Goal: Task Accomplishment & Management: Manage account settings

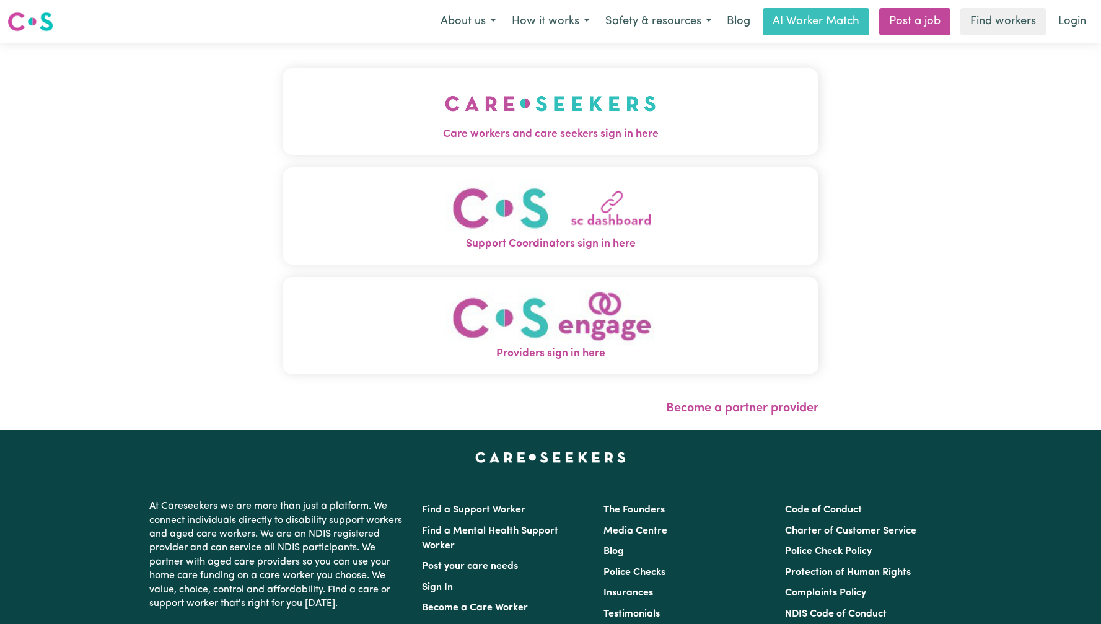
click at [500, 131] on span "Care workers and care seekers sign in here" at bounding box center [551, 134] width 536 height 16
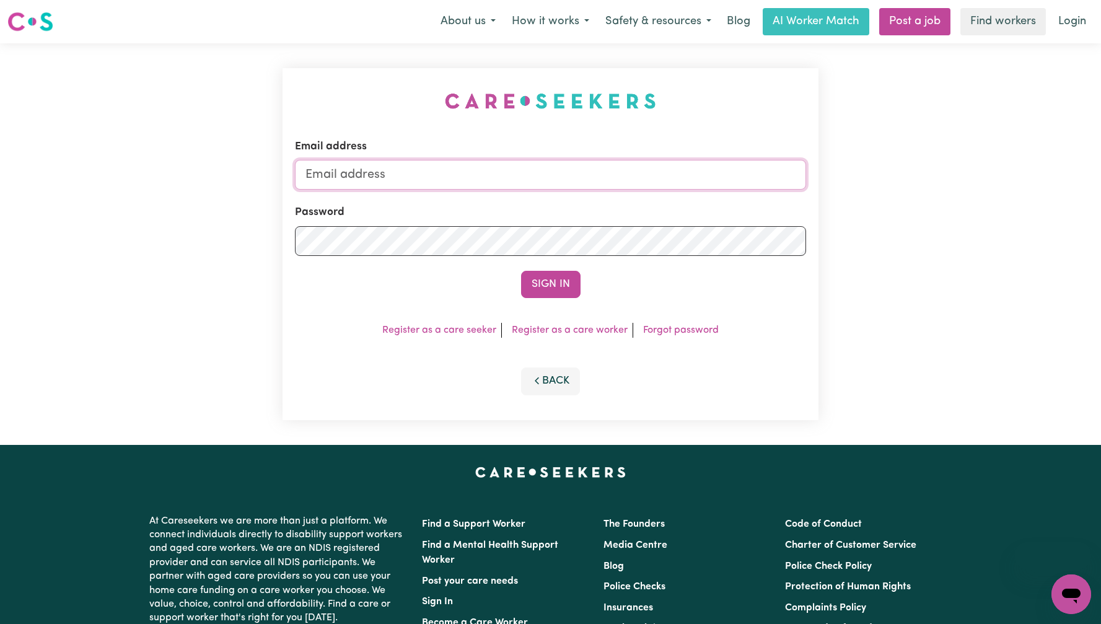
click at [521, 176] on input "Email address" at bounding box center [550, 175] width 511 height 30
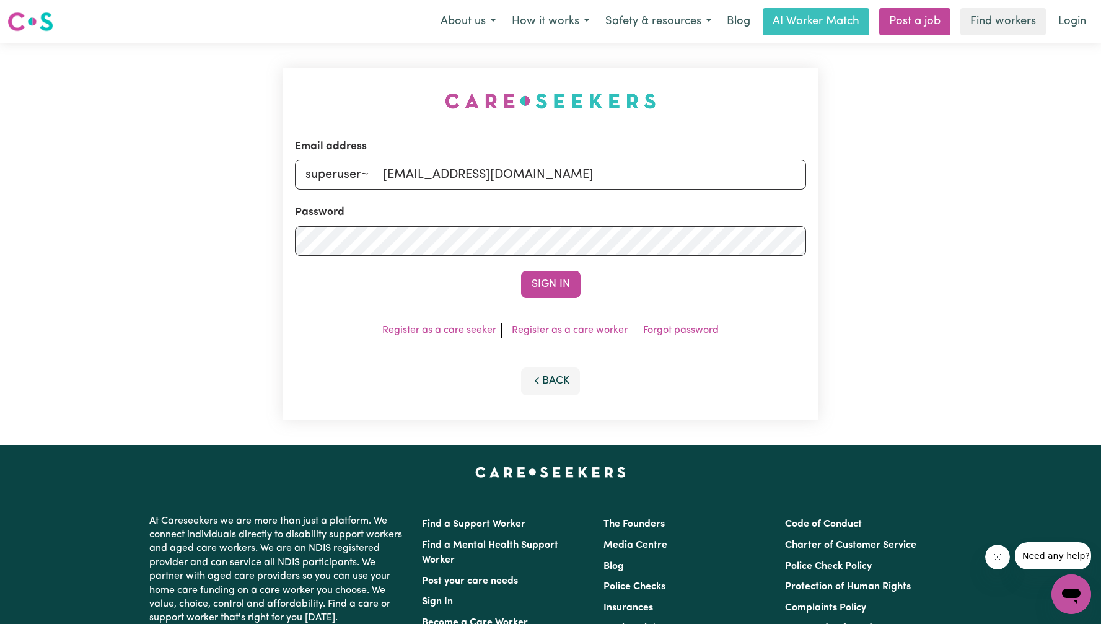
click at [390, 172] on input "superuser~ [EMAIL_ADDRESS][DOMAIN_NAME]" at bounding box center [550, 175] width 511 height 30
type input "[EMAIL_ADDRESS][DOMAIN_NAME]"
click at [521, 271] on button "Sign In" at bounding box center [550, 284] width 59 height 27
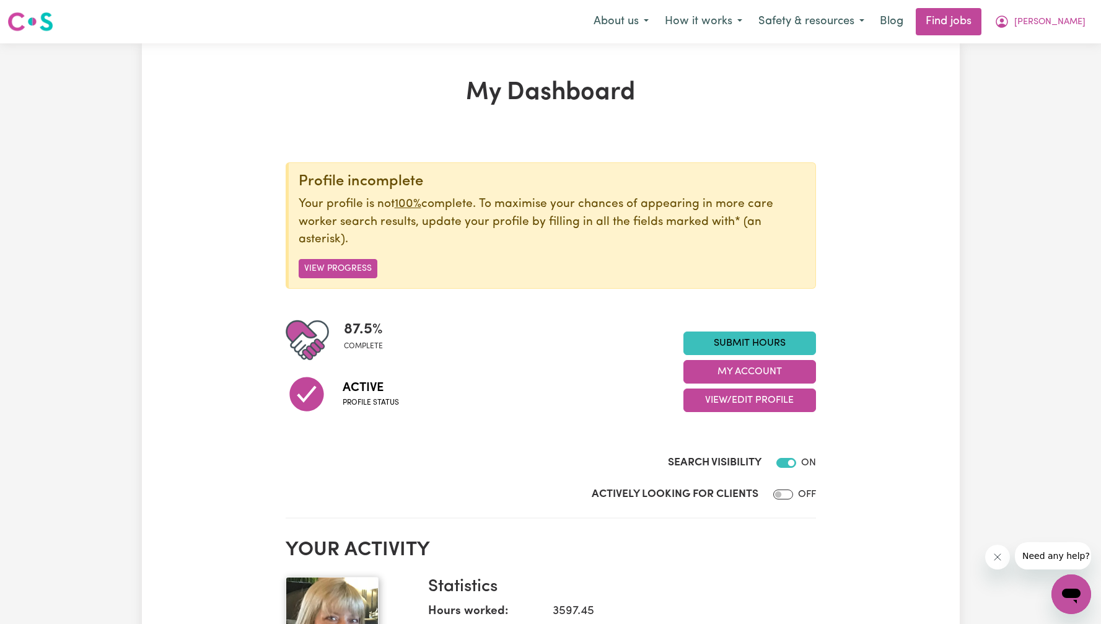
click at [1000, 557] on icon "Close message from company" at bounding box center [997, 557] width 10 height 10
click at [739, 363] on button "My Account" at bounding box center [750, 372] width 133 height 24
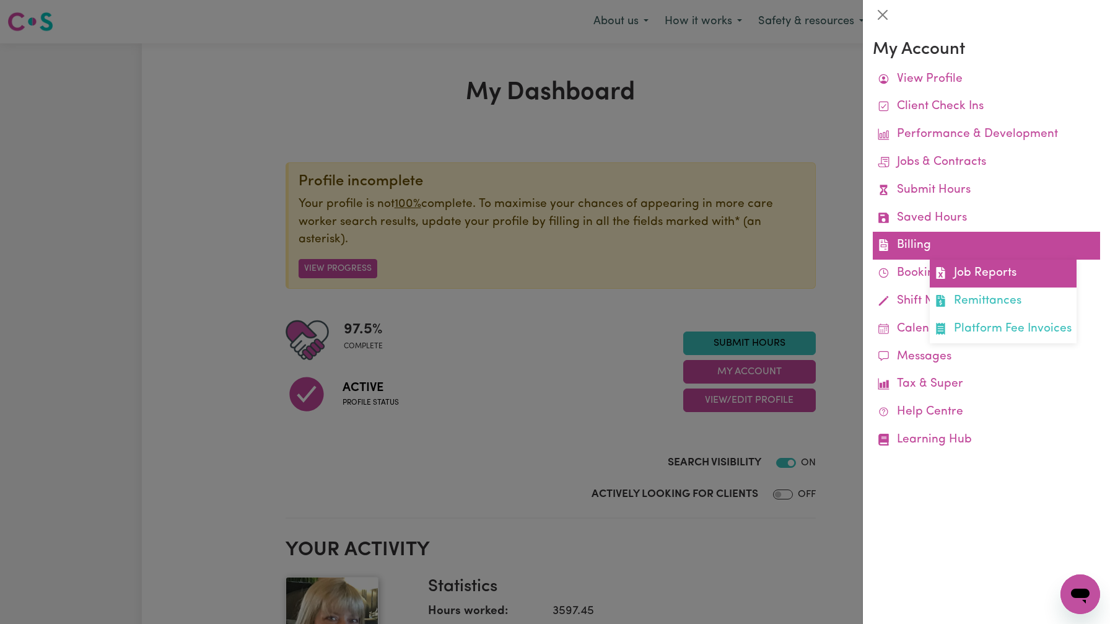
click at [988, 273] on link "Job Reports" at bounding box center [1003, 274] width 147 height 28
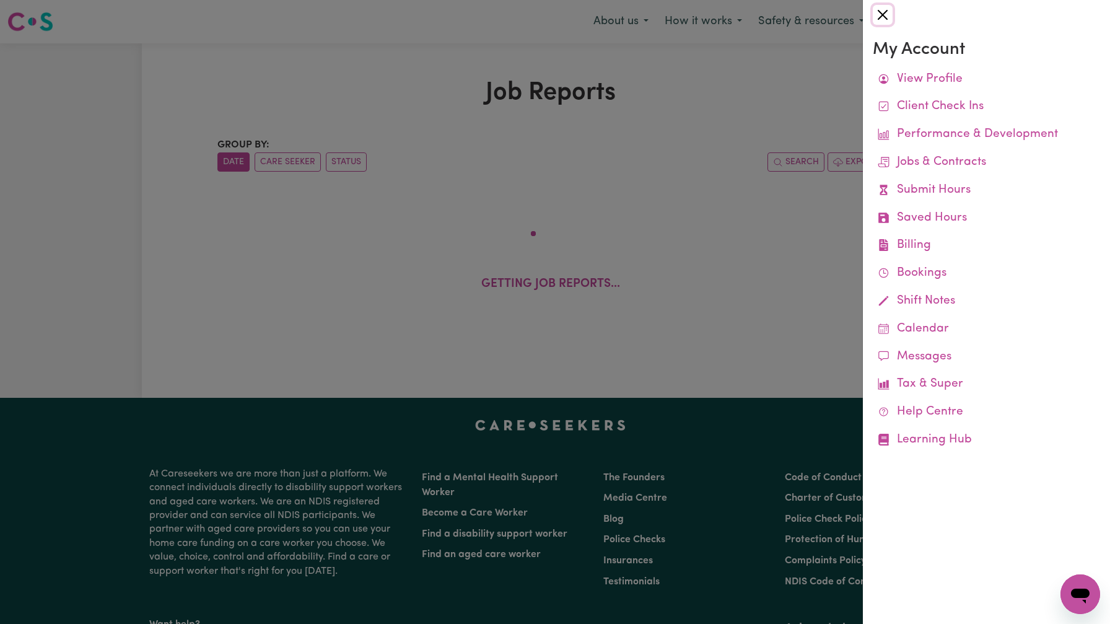
click at [882, 16] on button "Close" at bounding box center [883, 15] width 20 height 20
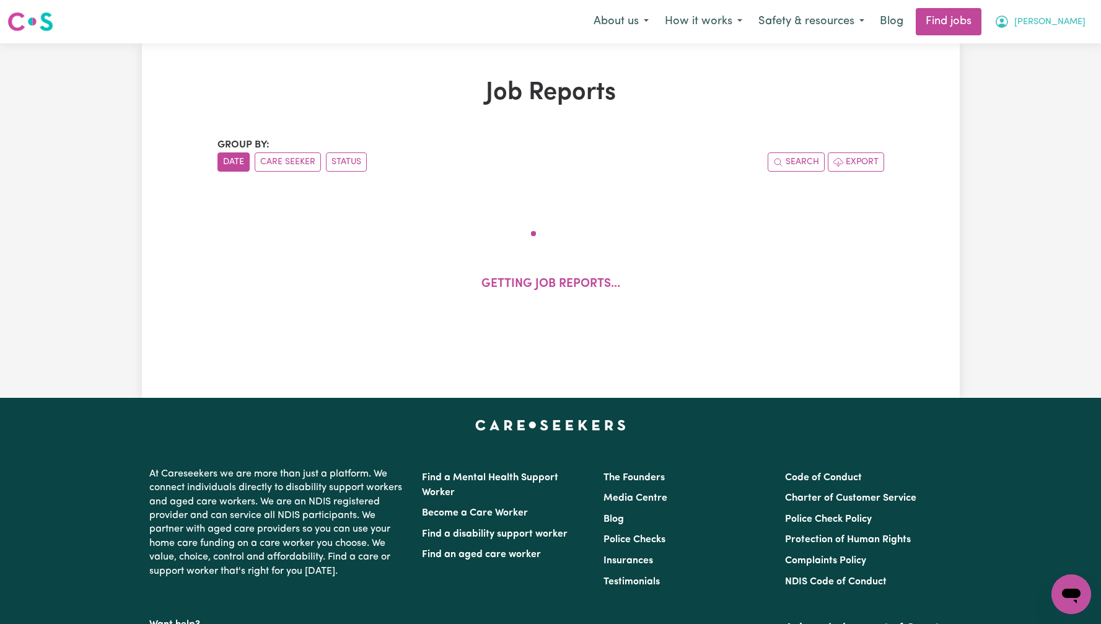
click at [1081, 21] on button "[PERSON_NAME]" at bounding box center [1040, 22] width 107 height 26
click at [1067, 73] on link "My Dashboard" at bounding box center [1044, 71] width 98 height 24
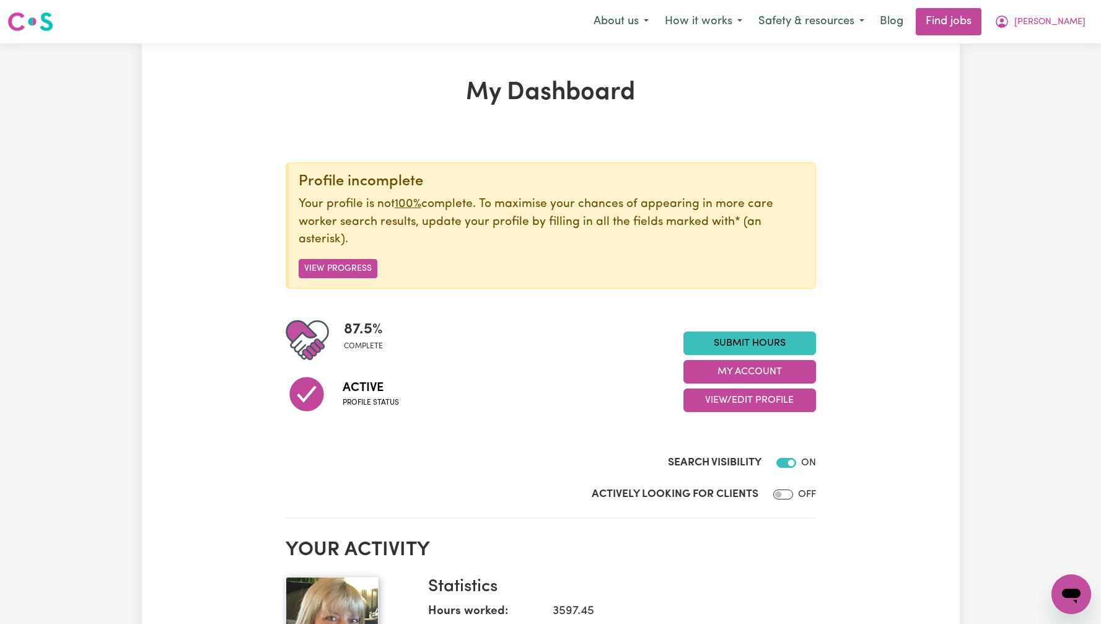
click at [1071, 37] on nav "Menu About us How it works Safety & resources Blog Find jobs [PERSON_NAME]" at bounding box center [550, 21] width 1101 height 43
click at [1078, 27] on span "[PERSON_NAME]" at bounding box center [1049, 22] width 71 height 14
click at [1062, 47] on link "My Account" at bounding box center [1044, 49] width 98 height 24
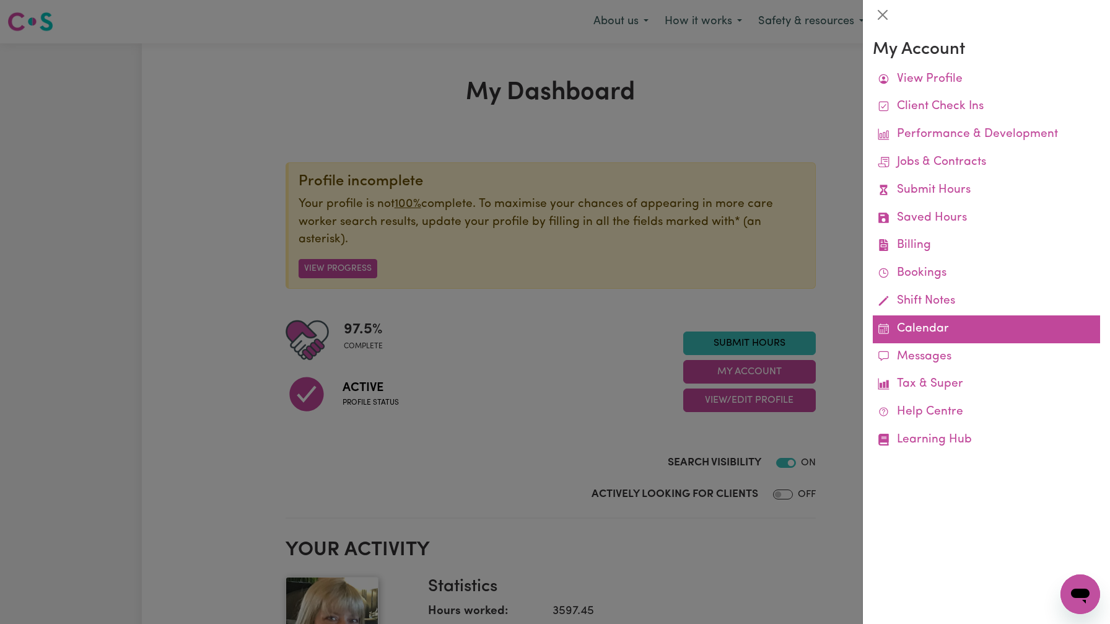
click at [907, 332] on link "Calendar" at bounding box center [986, 329] width 227 height 28
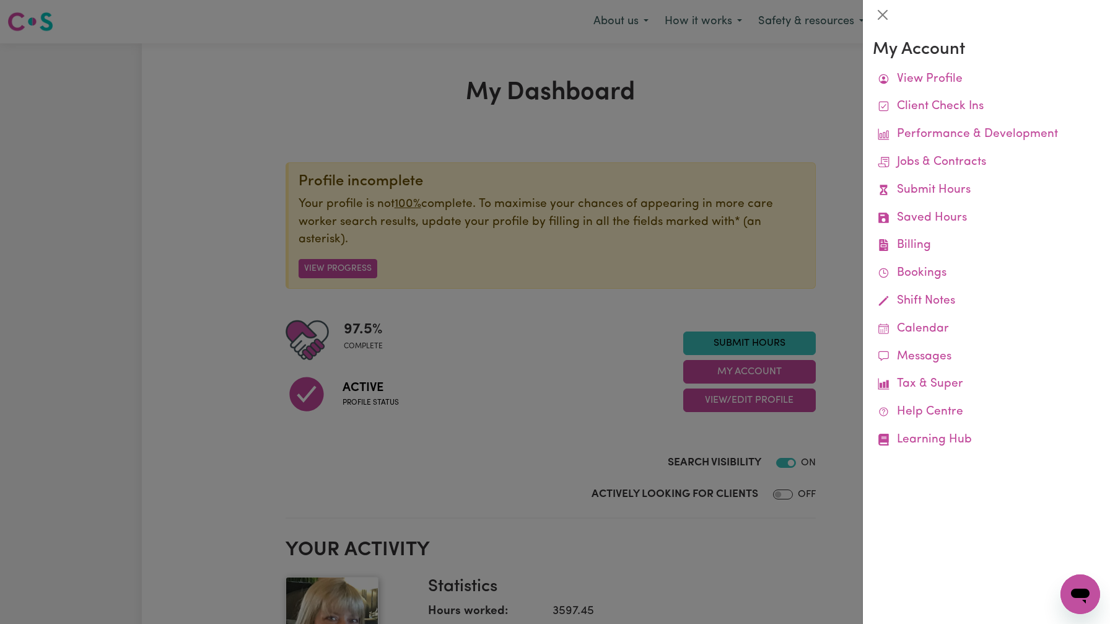
click at [632, 101] on div at bounding box center [555, 312] width 1110 height 624
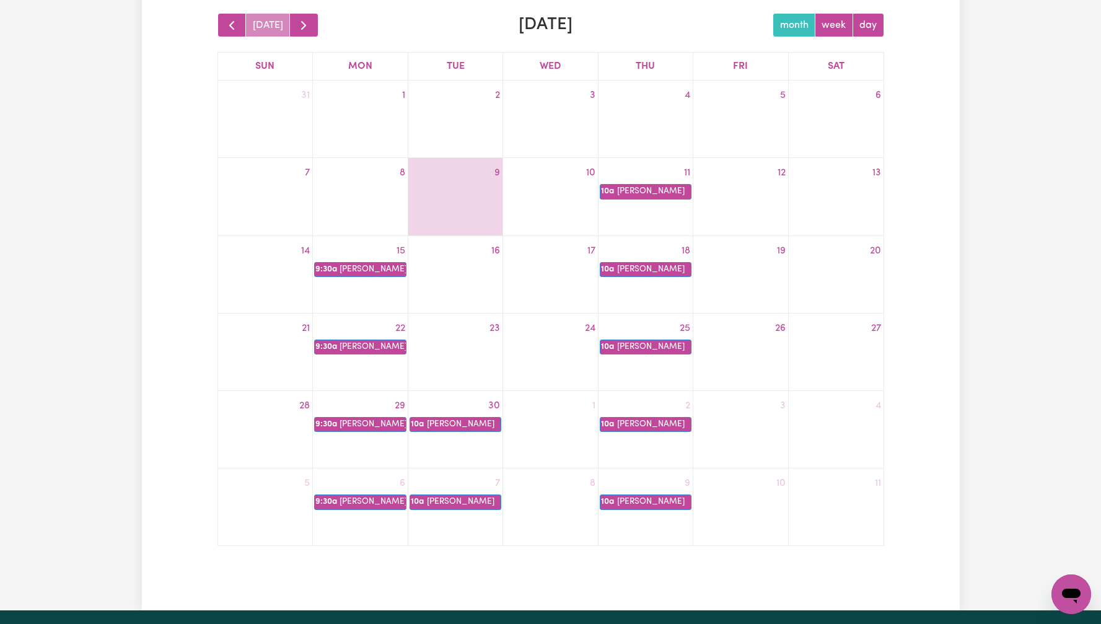
scroll to position [165, 0]
click at [448, 424] on link "10a Deborah APIS" at bounding box center [456, 425] width 92 height 15
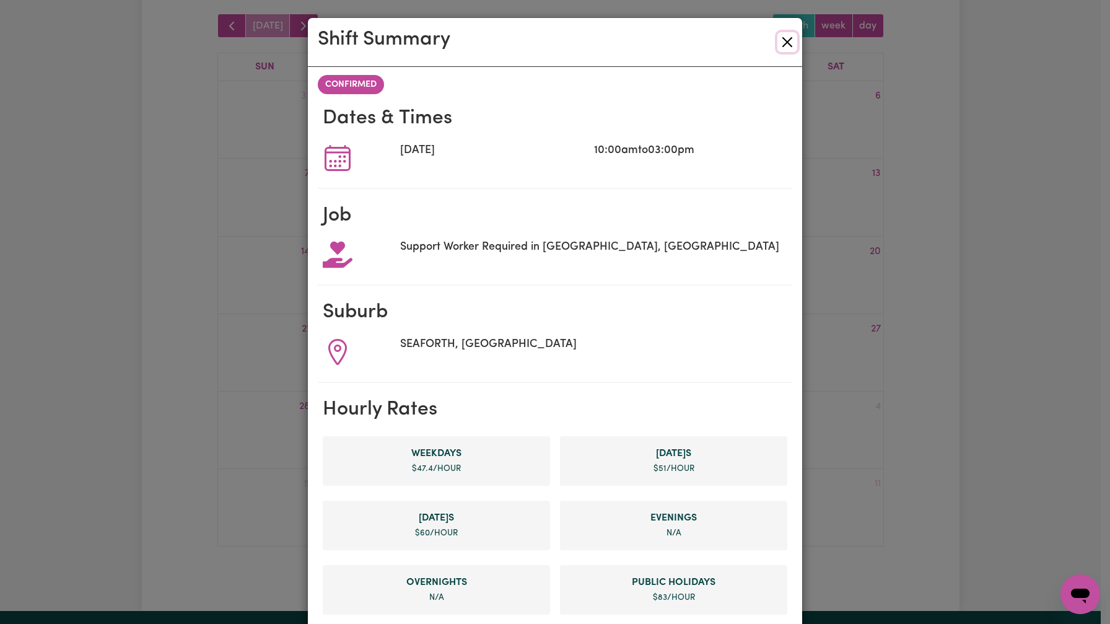
click at [789, 38] on button "Close" at bounding box center [788, 42] width 20 height 20
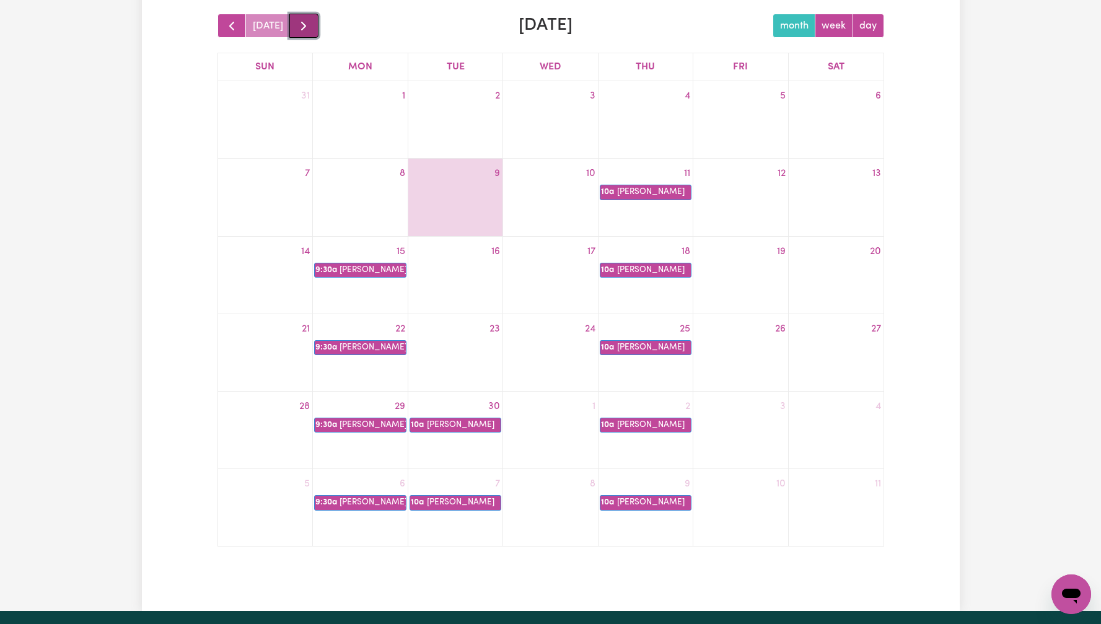
click at [306, 22] on span "button" at bounding box center [303, 26] width 15 height 15
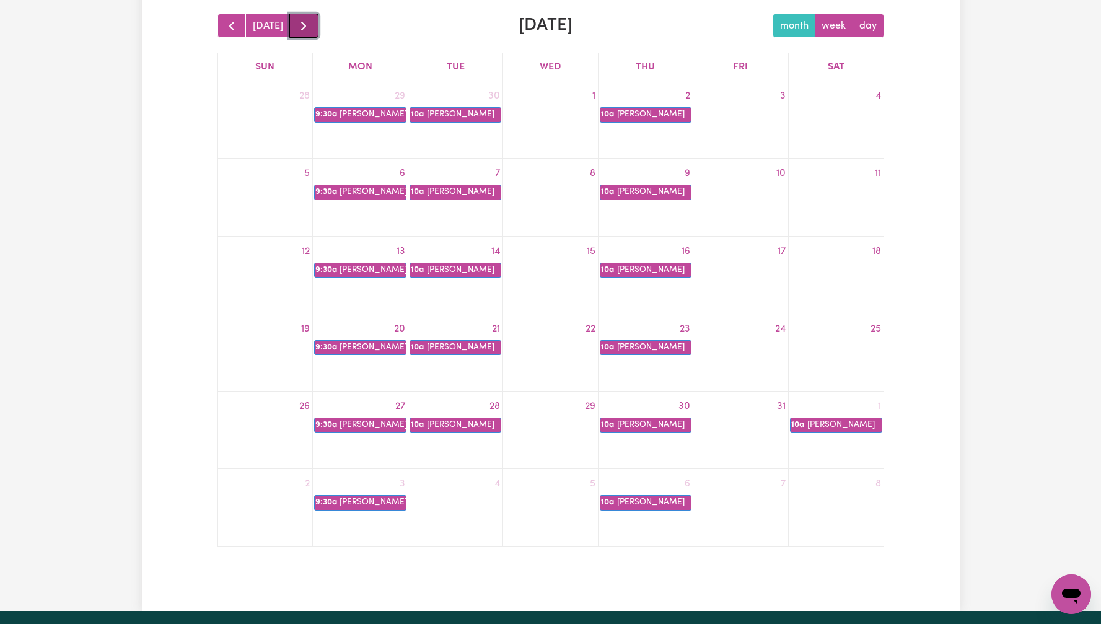
click at [304, 28] on span "button" at bounding box center [303, 26] width 15 height 15
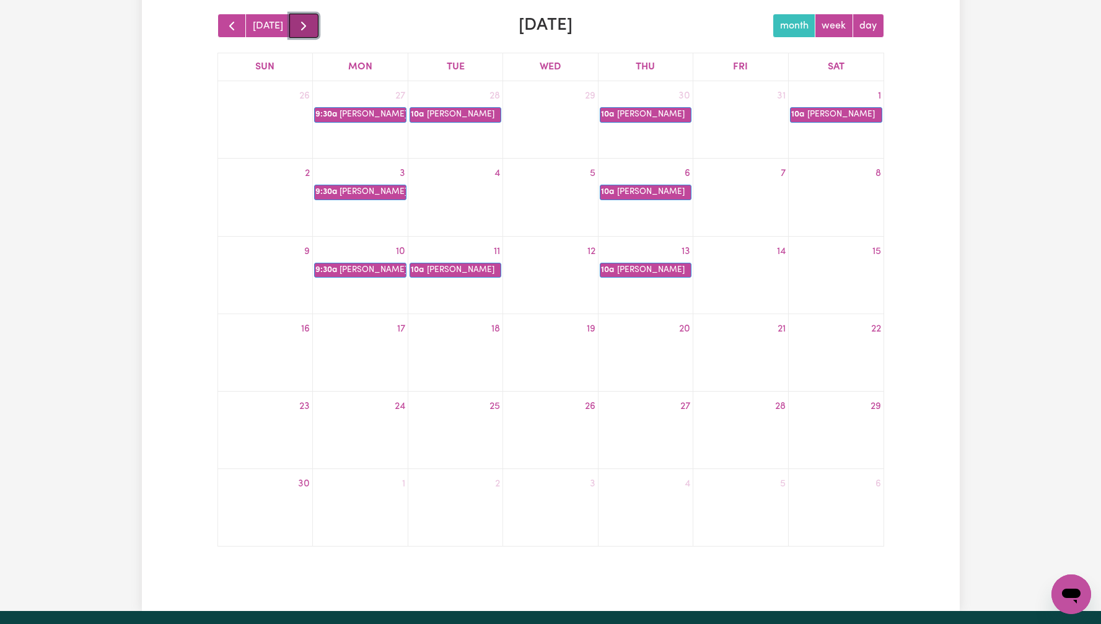
click at [304, 27] on span "button" at bounding box center [303, 26] width 15 height 15
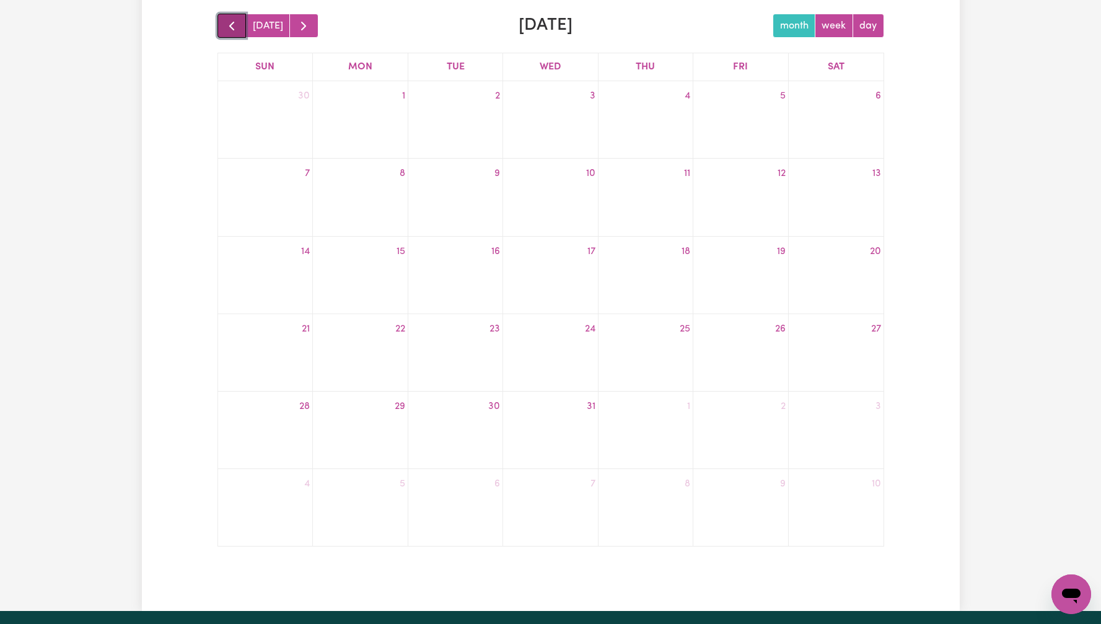
click at [235, 22] on span "button" at bounding box center [231, 26] width 15 height 15
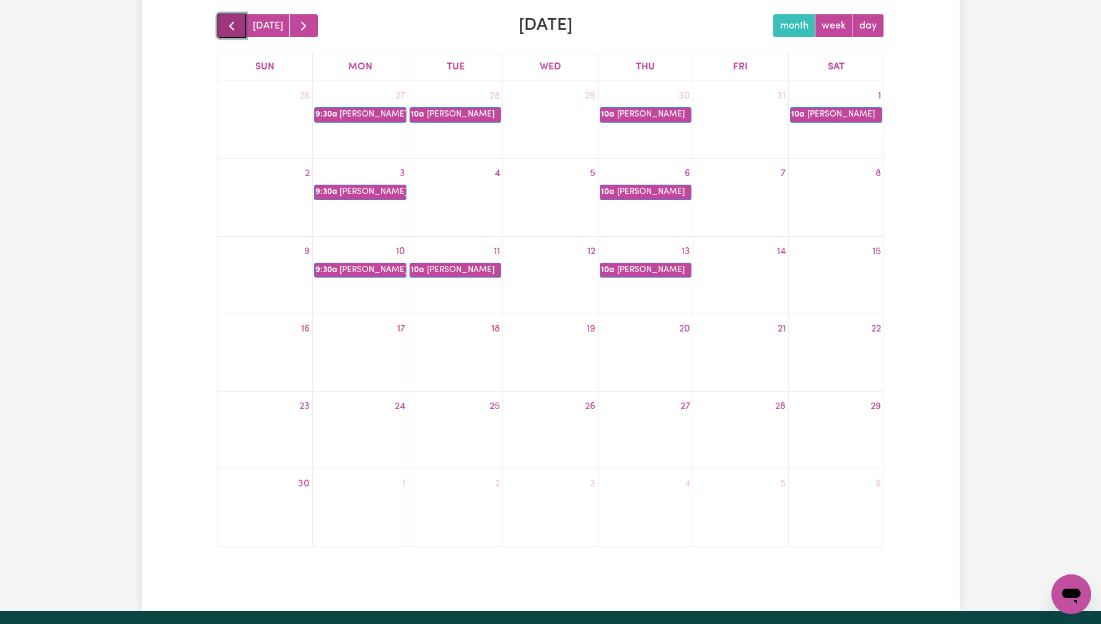
click at [235, 22] on span "button" at bounding box center [231, 26] width 15 height 15
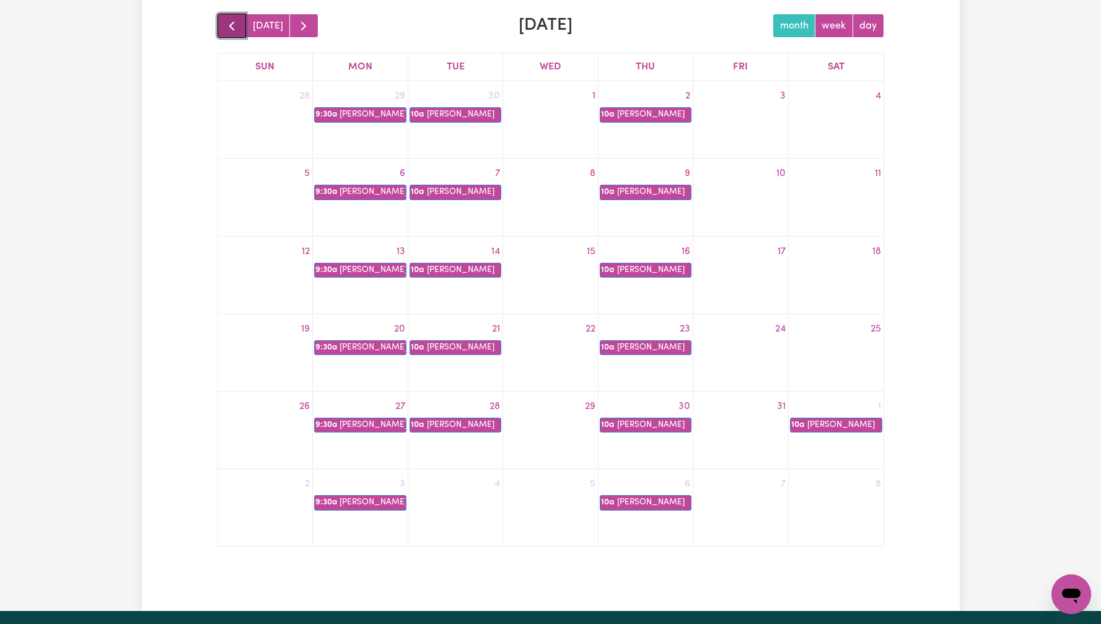
click at [235, 22] on span "button" at bounding box center [231, 26] width 15 height 15
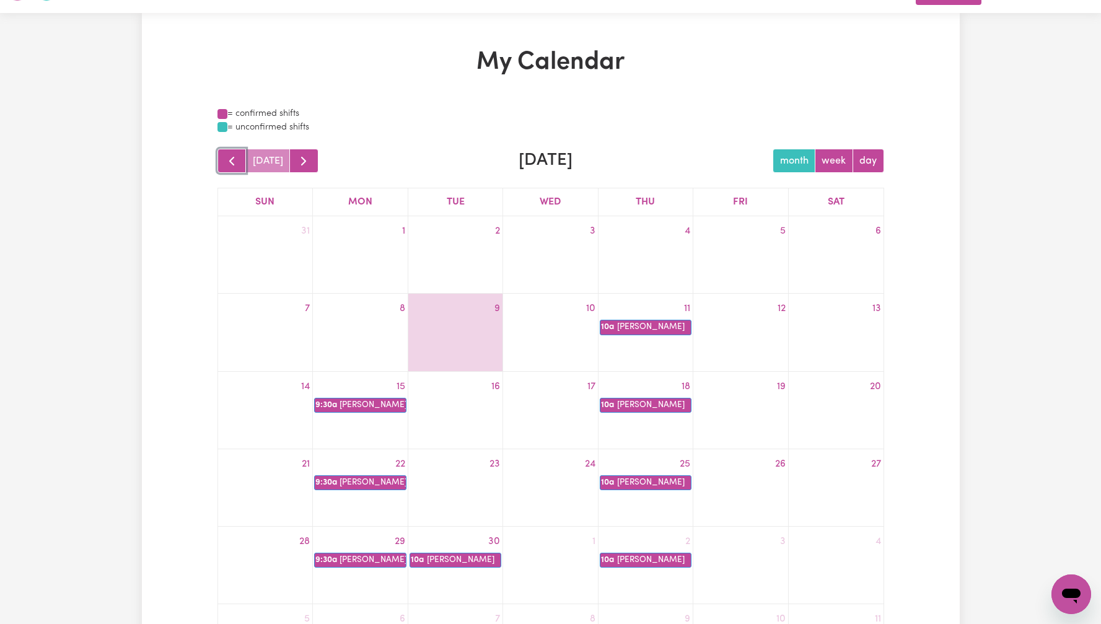
scroll to position [27, 0]
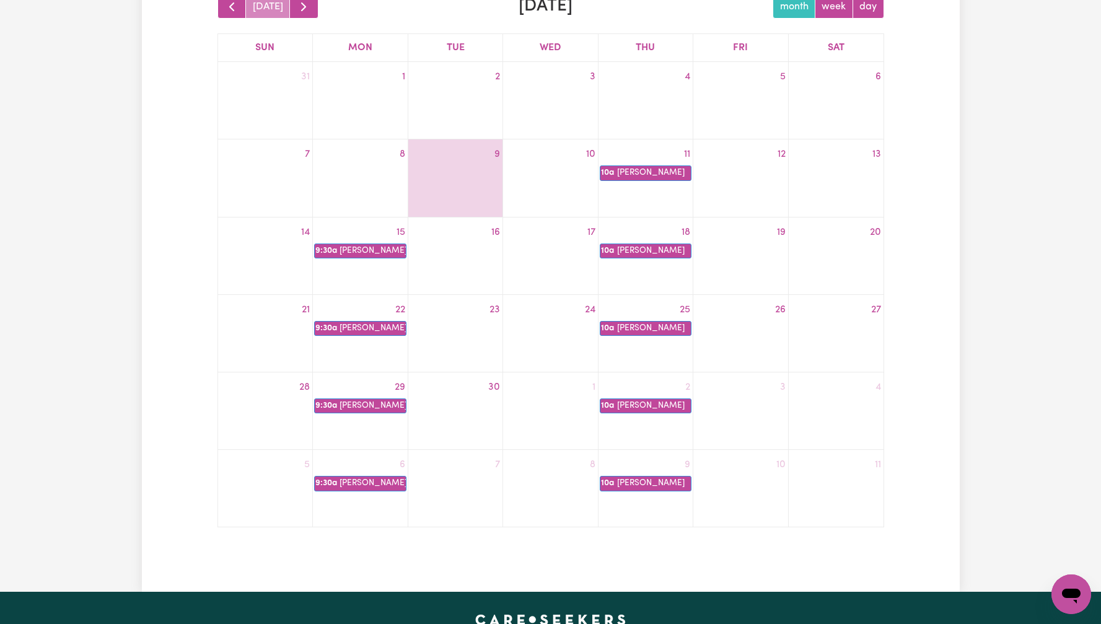
scroll to position [135, 0]
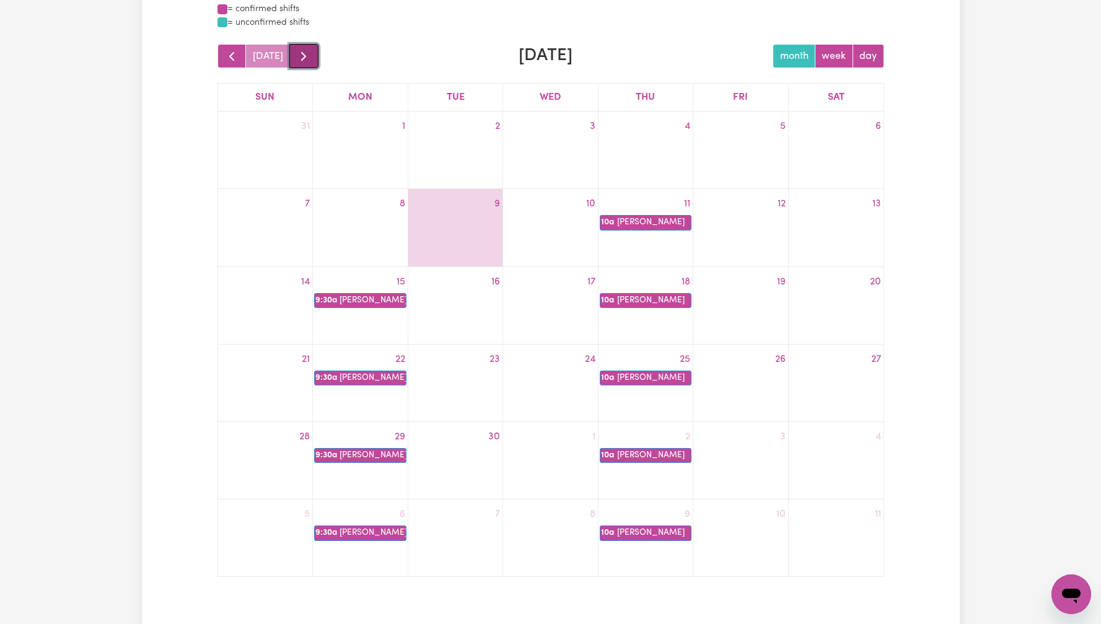
click at [307, 59] on button "button" at bounding box center [303, 56] width 29 height 24
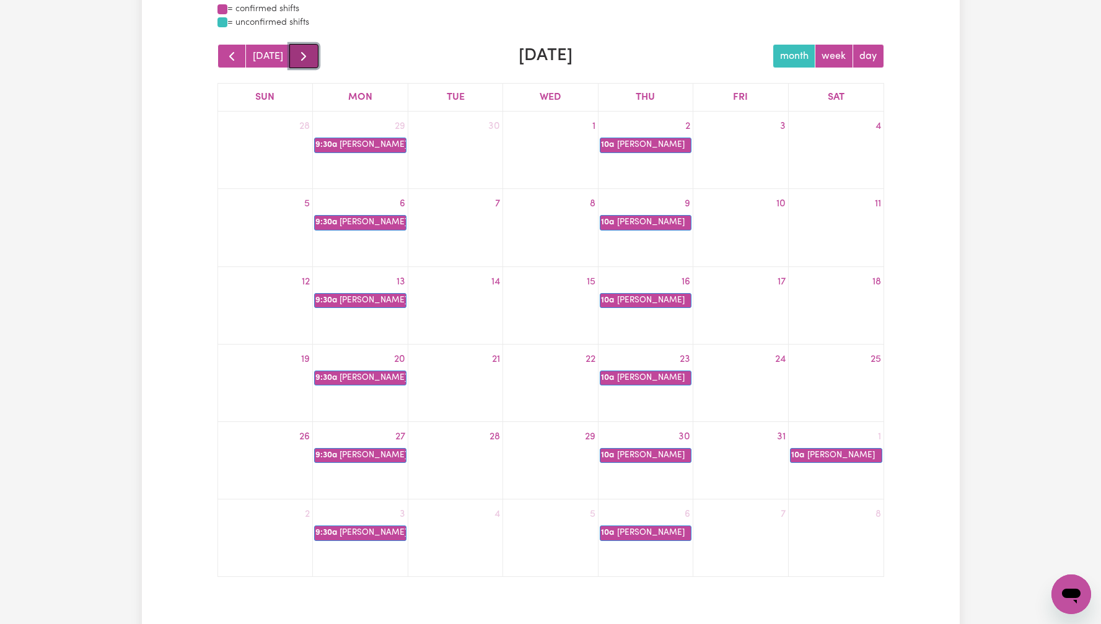
click at [309, 57] on button "button" at bounding box center [303, 56] width 29 height 24
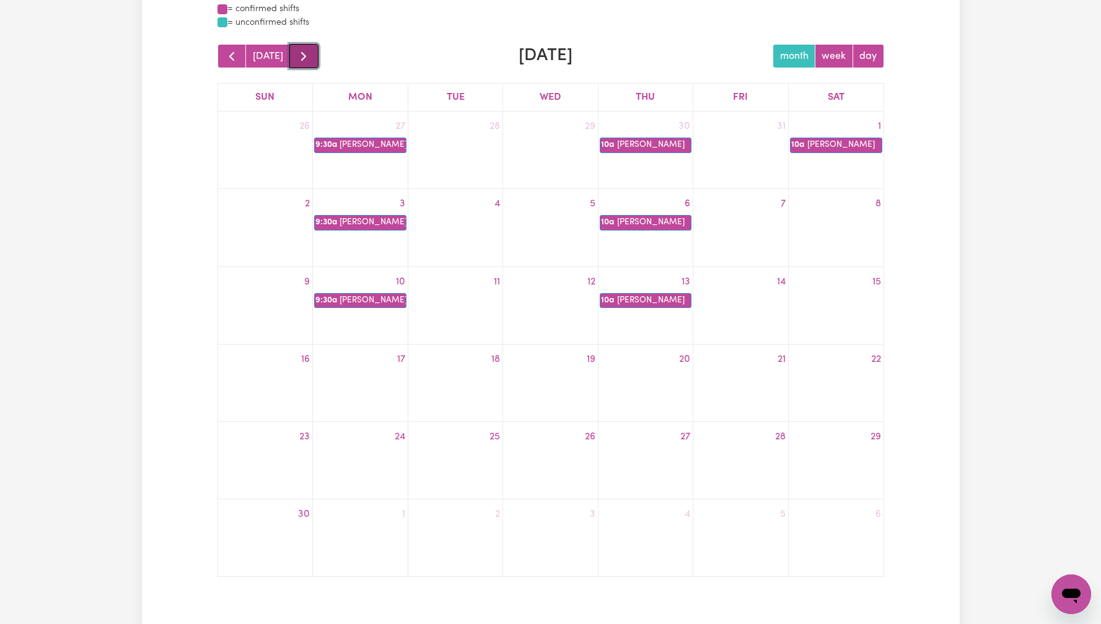
click at [309, 57] on button "button" at bounding box center [303, 56] width 29 height 24
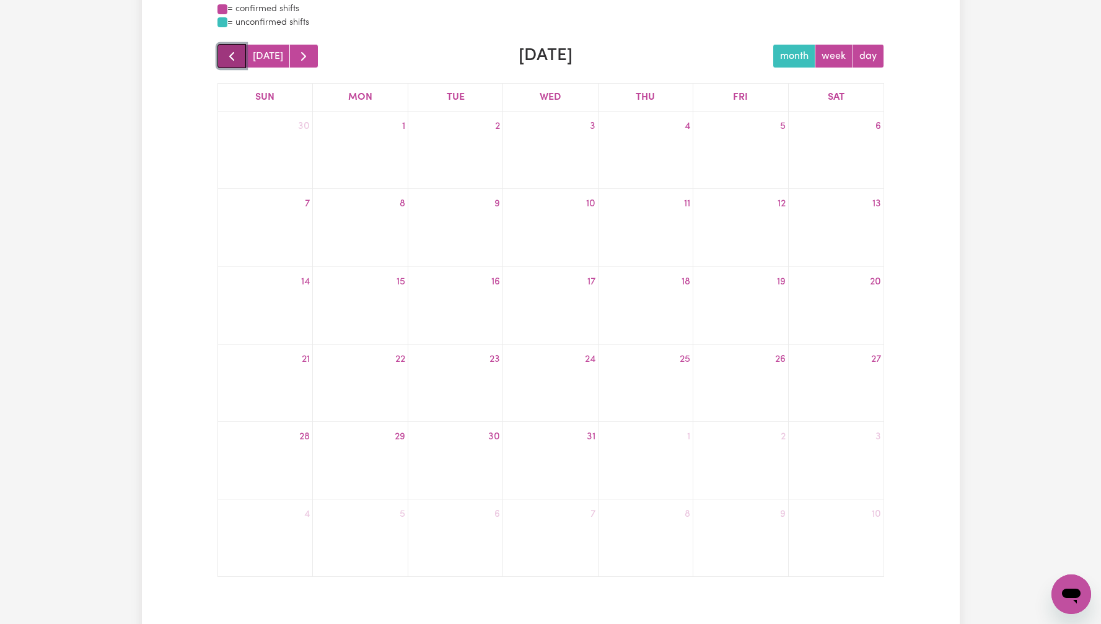
click at [237, 58] on span "button" at bounding box center [231, 56] width 15 height 15
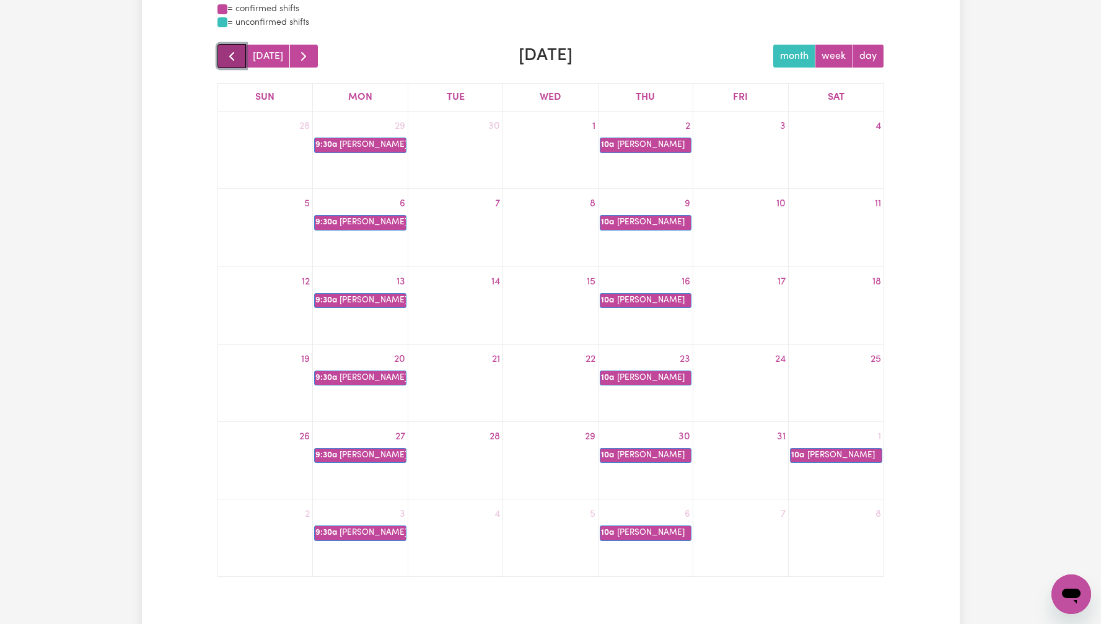
click at [237, 58] on span "button" at bounding box center [231, 56] width 15 height 15
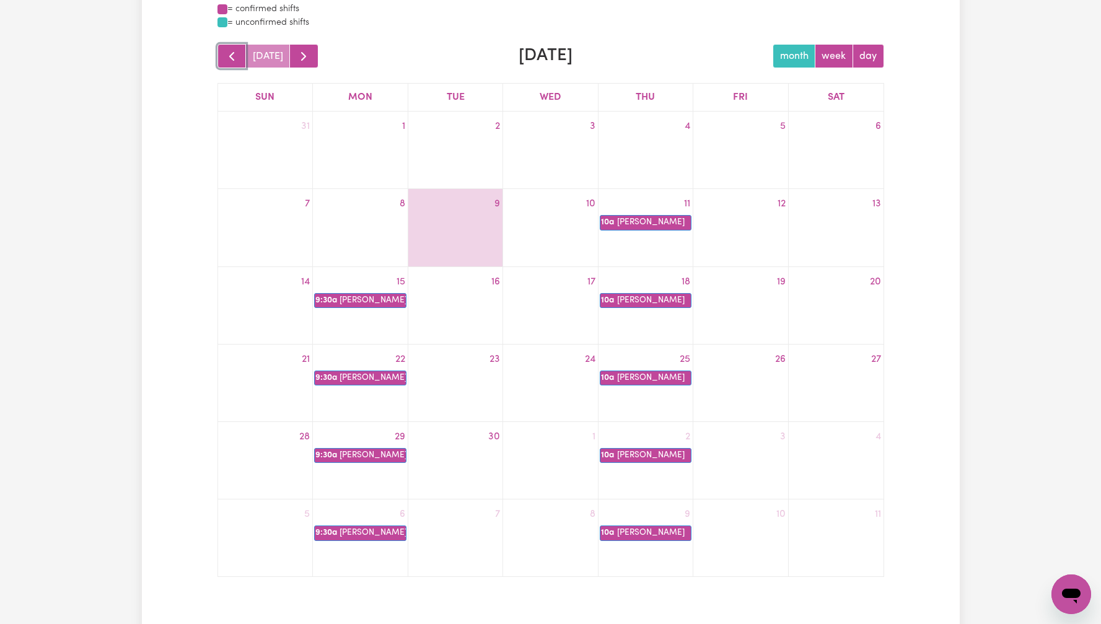
scroll to position [0, 0]
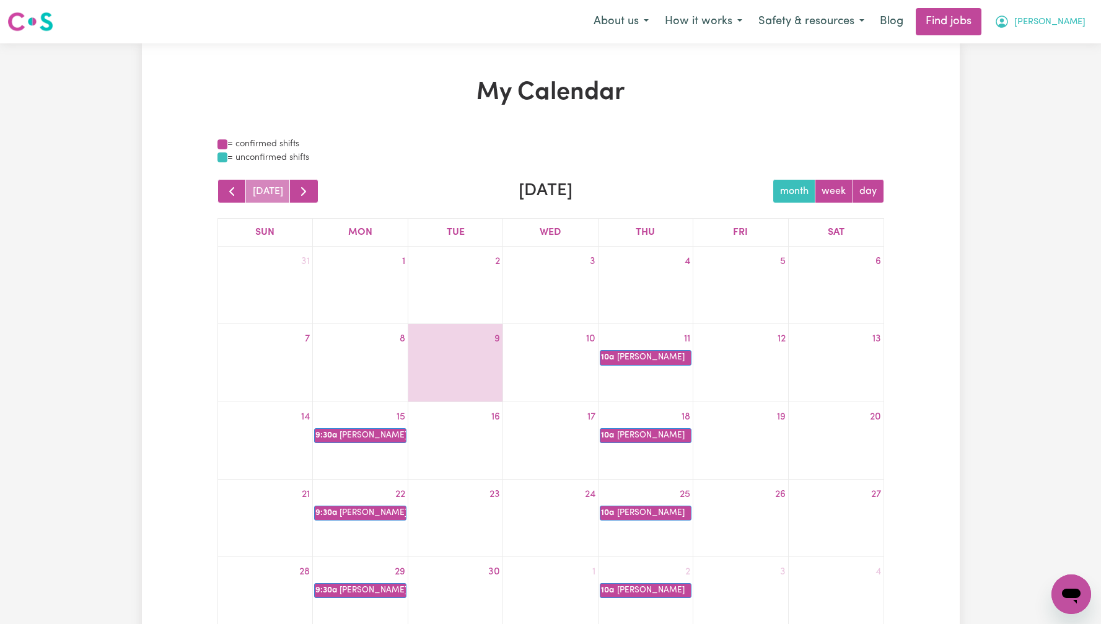
click at [1073, 15] on span "[PERSON_NAME]" at bounding box center [1049, 22] width 71 height 14
click at [1039, 99] on link "Logout" at bounding box center [1044, 95] width 98 height 24
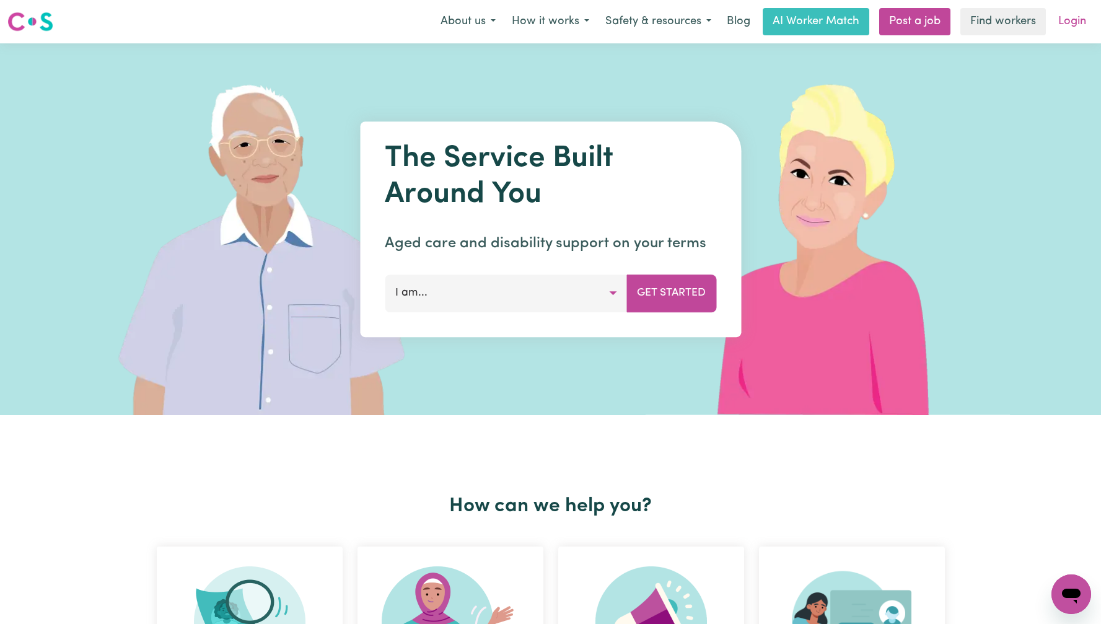
click at [1081, 11] on link "Login" at bounding box center [1072, 21] width 43 height 27
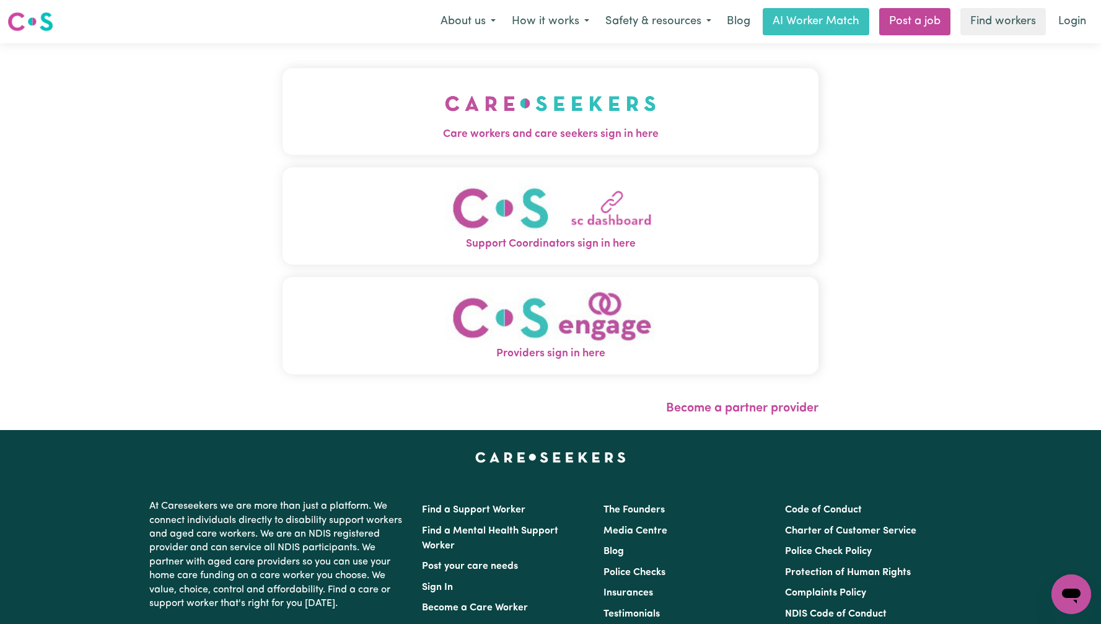
click at [445, 105] on img "Care workers and care seekers sign in here" at bounding box center [550, 104] width 211 height 46
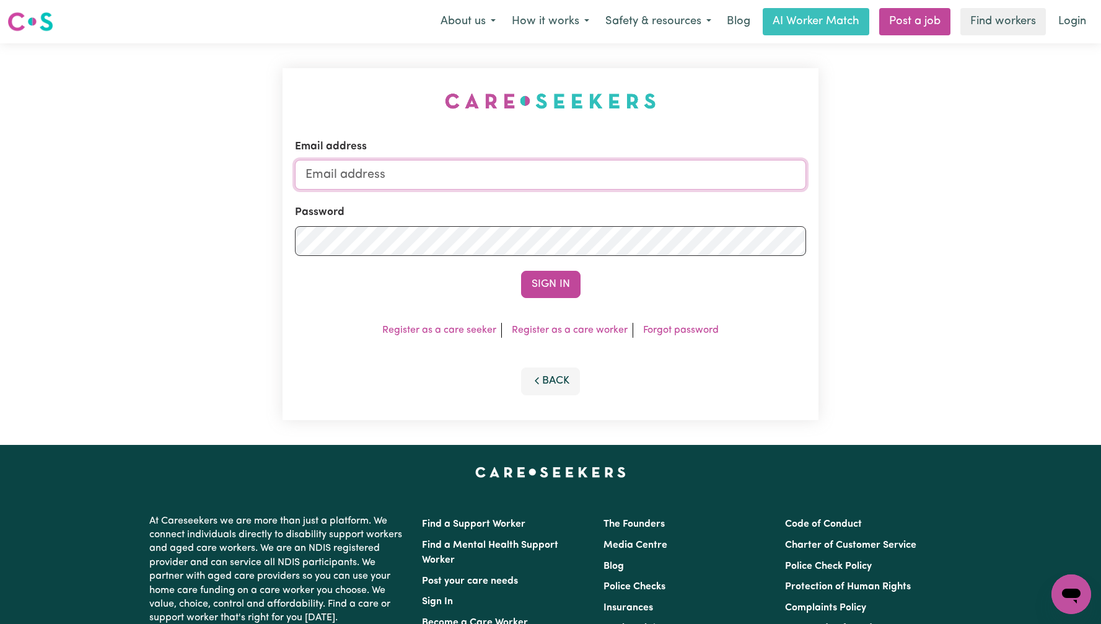
click at [553, 177] on input "Email address" at bounding box center [550, 175] width 511 height 30
type input "superuser~DeborahAPIS@careseekers.com.au"
click at [539, 286] on button "Sign In" at bounding box center [550, 284] width 59 height 27
